Goal: Obtain resource: Obtain resource

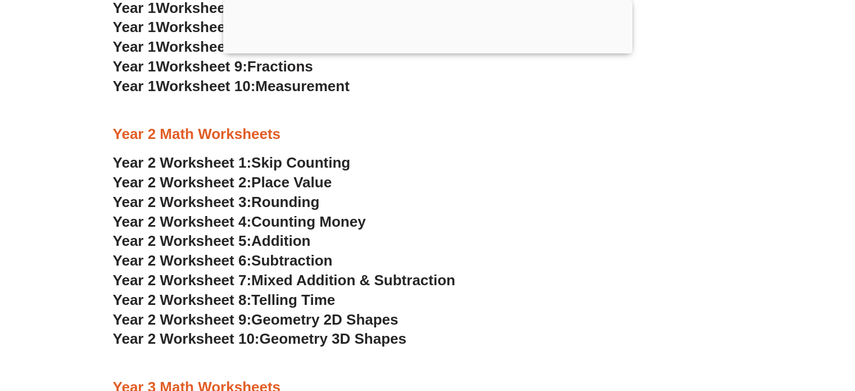
scroll to position [1290, 0]
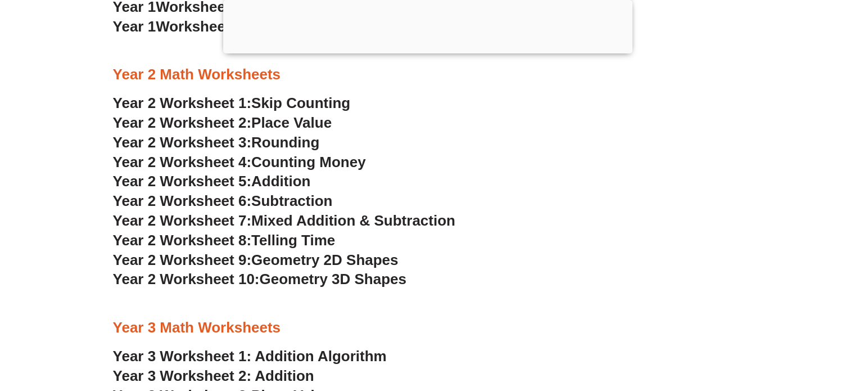
click at [323, 100] on span "Skip Counting" at bounding box center [300, 102] width 99 height 17
click at [256, 120] on span "Place Value" at bounding box center [291, 122] width 80 height 17
click at [277, 139] on span "Rounding" at bounding box center [285, 142] width 68 height 17
click at [308, 263] on span "Geometry 2D Shapes" at bounding box center [324, 259] width 147 height 17
click at [251, 276] on span "Year 2 Worksheet 10:" at bounding box center [186, 279] width 147 height 17
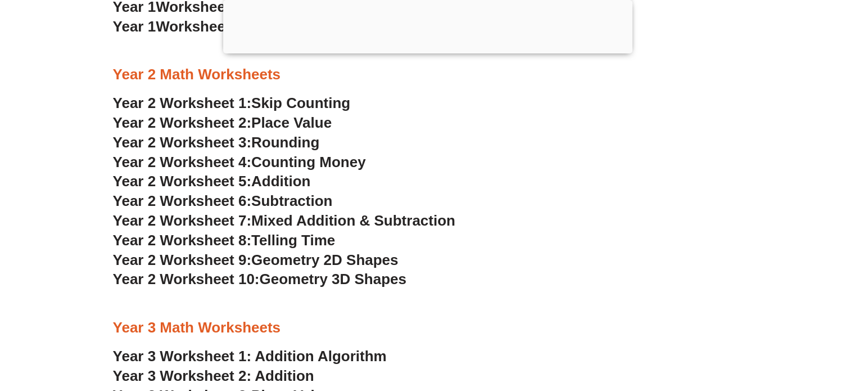
click at [297, 240] on span "Telling Time" at bounding box center [293, 240] width 84 height 17
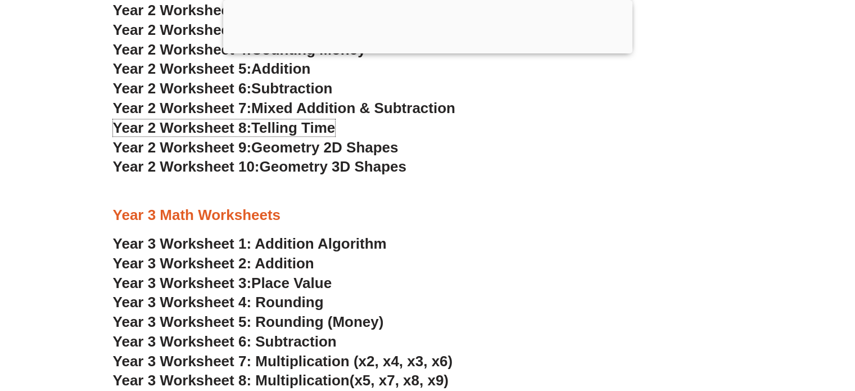
scroll to position [1458, 0]
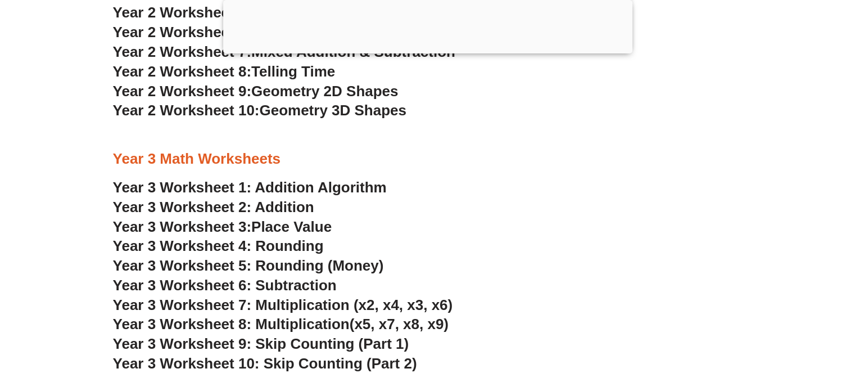
click at [319, 360] on span "Year 3 Worksheet 10: Skip Counting (Part 2)" at bounding box center [265, 363] width 304 height 17
click at [320, 304] on span "Year 3 Worksheet 7: Multiplication (x2, x4, x3, x6)" at bounding box center [283, 304] width 340 height 17
